Goal: Navigation & Orientation: Find specific page/section

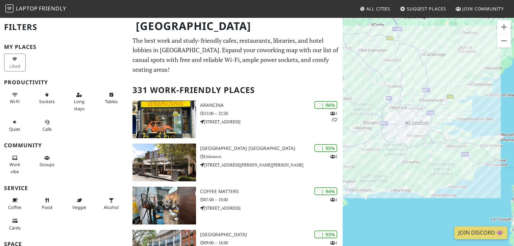
drag, startPoint x: 332, startPoint y: 8, endPoint x: 288, endPoint y: 10, distance: 44.6
click at [288, 10] on nav "Laptop Friendly All Cities Suggest Places Join Community" at bounding box center [257, 9] width 514 height 18
click at [45, 8] on span "Friendly" at bounding box center [52, 8] width 27 height 7
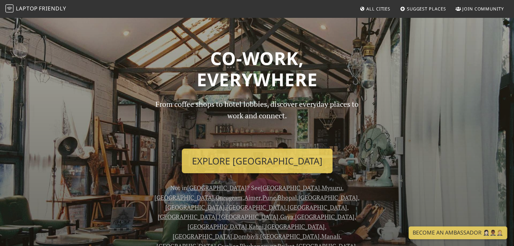
click at [47, 6] on span "Friendly" at bounding box center [52, 8] width 27 height 7
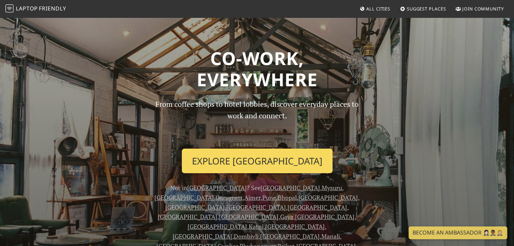
click at [246, 165] on link "Explore Ahmedabad" at bounding box center [257, 161] width 151 height 25
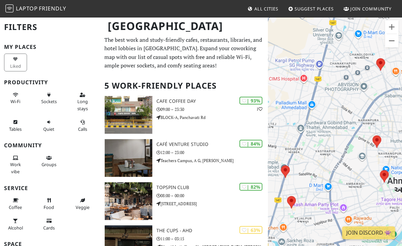
click at [9, 8] on img at bounding box center [9, 8] width 8 height 8
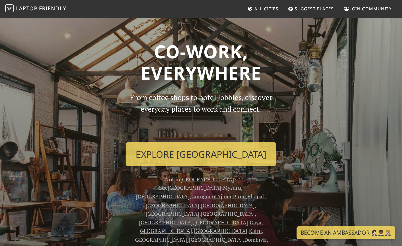
click at [248, 7] on icon at bounding box center [249, 9] width 5 height 4
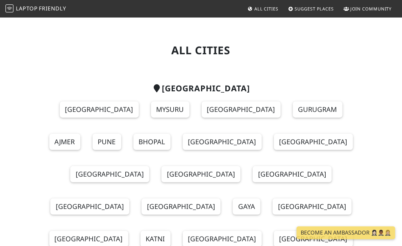
click at [347, 7] on icon at bounding box center [345, 9] width 5 height 4
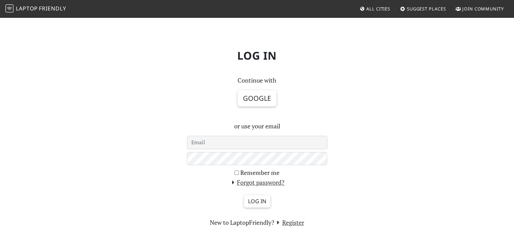
click at [49, 8] on span "Friendly" at bounding box center [52, 8] width 27 height 7
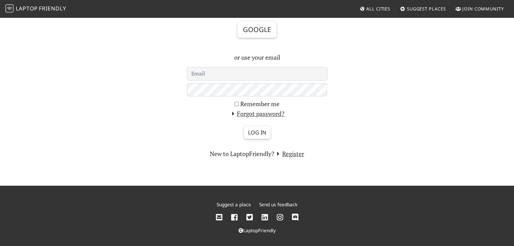
scroll to position [72, 0]
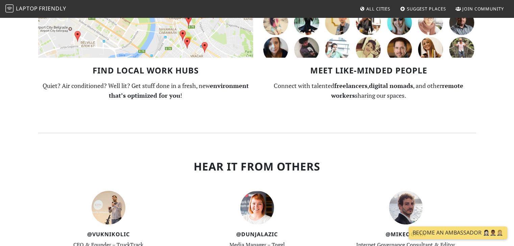
scroll to position [472, 0]
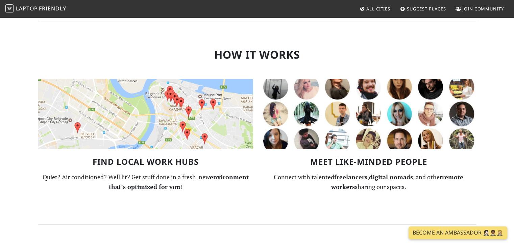
click at [373, 7] on span "All Cities" at bounding box center [378, 9] width 24 height 6
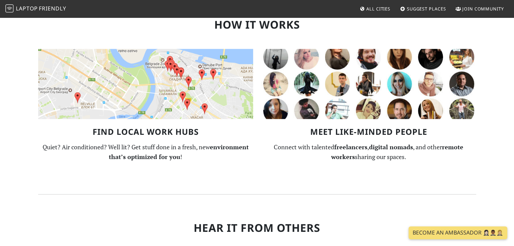
scroll to position [574, 0]
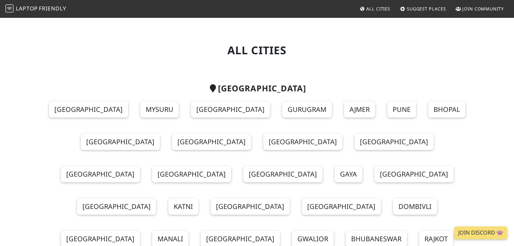
click at [62, 10] on span "Friendly" at bounding box center [52, 8] width 27 height 7
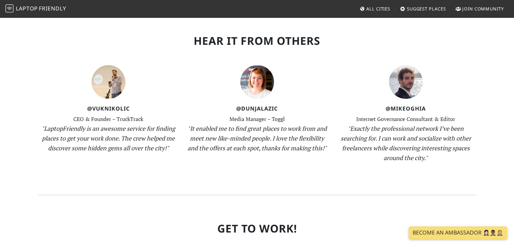
scroll to position [810, 0]
